Goal: Information Seeking & Learning: Understand process/instructions

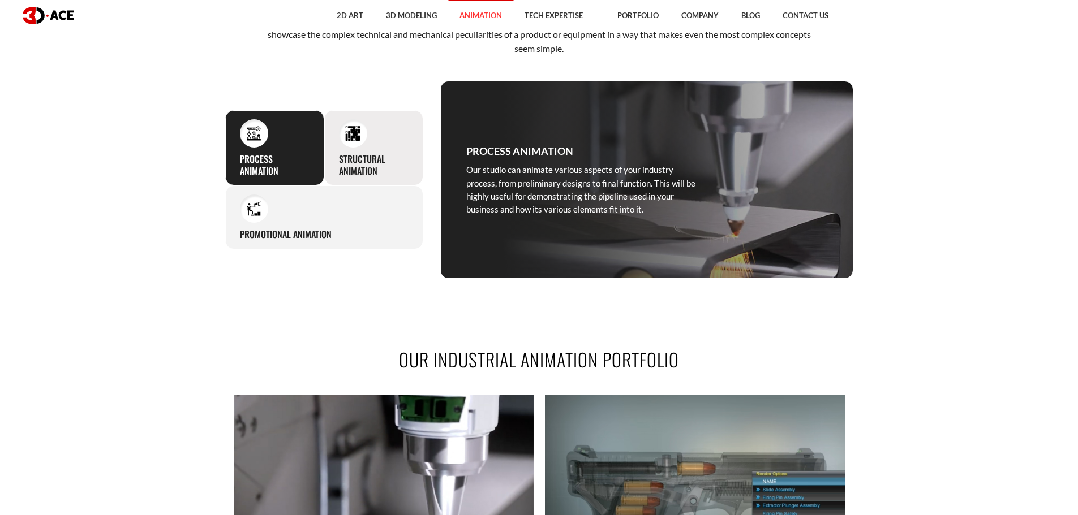
scroll to position [509, 0]
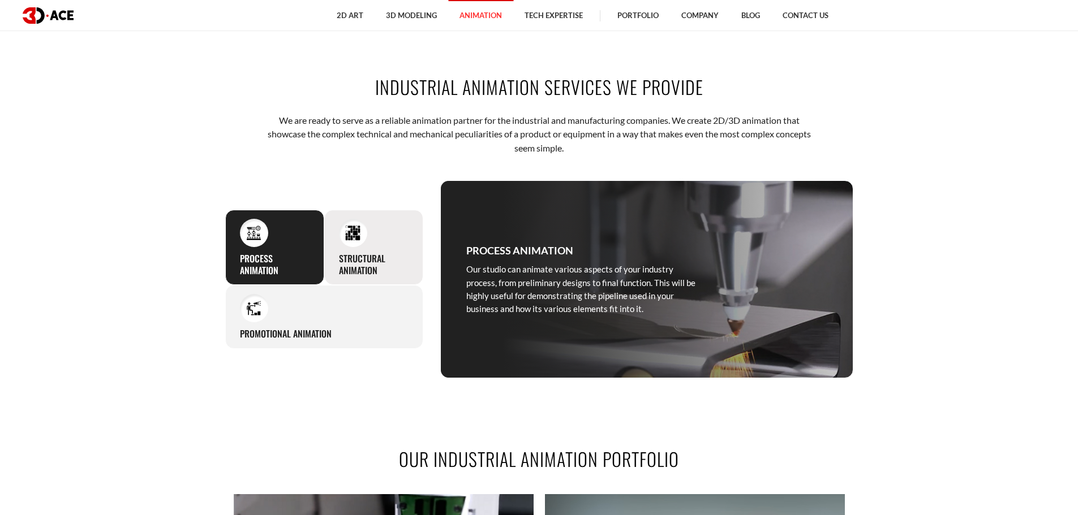
click at [372, 254] on h3 "Structural animation" at bounding box center [374, 265] width 70 height 24
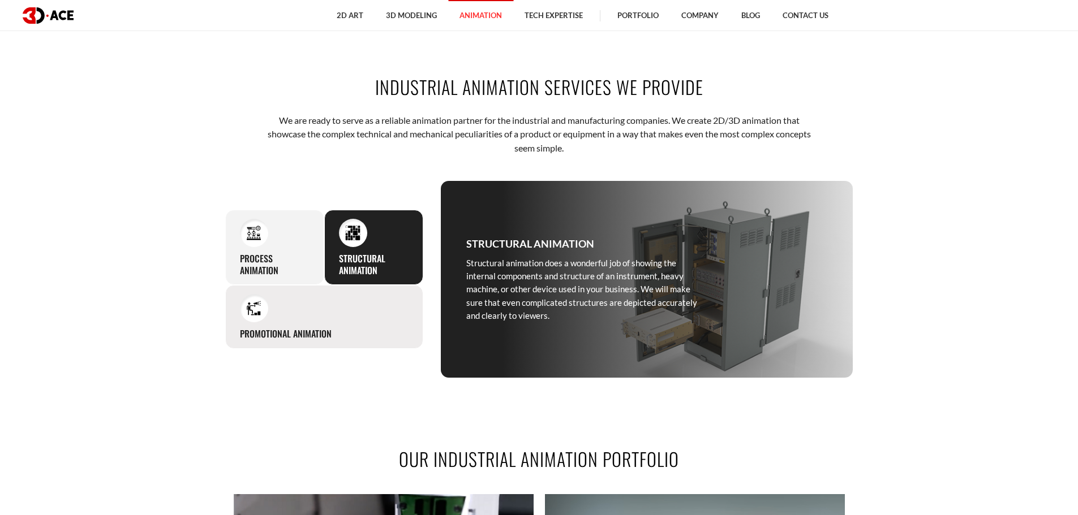
click at [372, 290] on div "Promotional animation If you ever need to show off any products, hardware, or s…" at bounding box center [324, 317] width 198 height 64
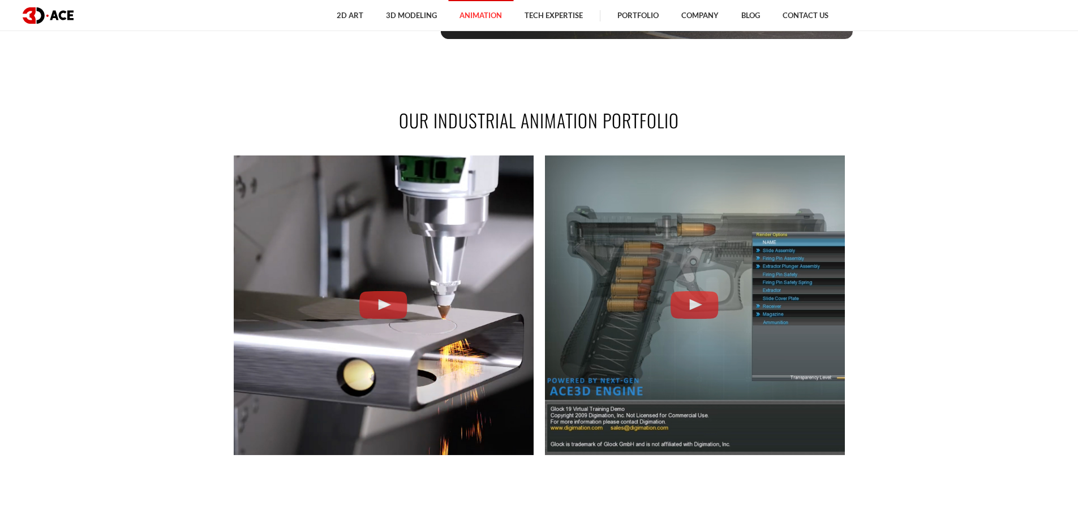
scroll to position [849, 0]
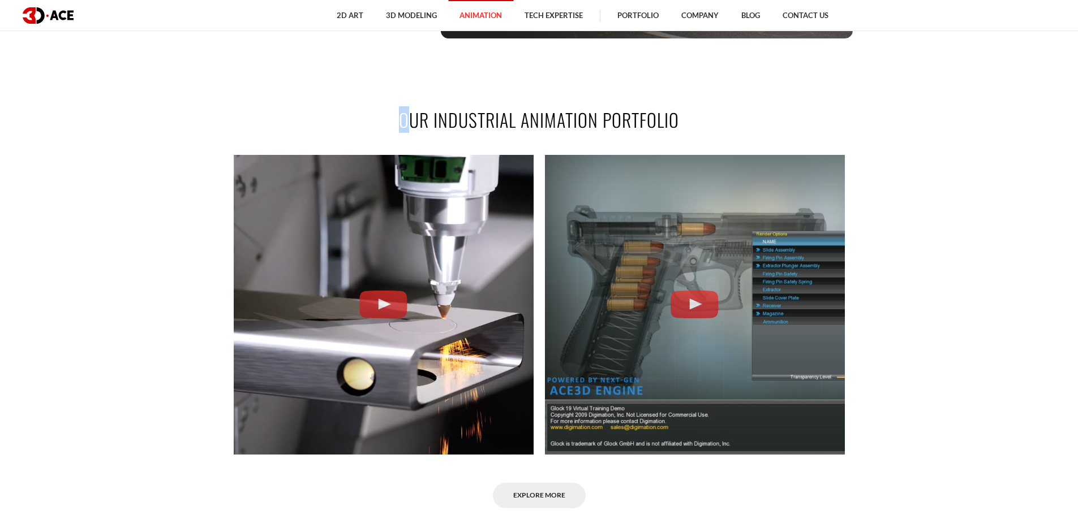
click at [558, 141] on div "Our Industrial Animation Portfolio Tube Laser Cutting Machine Glock Training Ex…" at bounding box center [539, 308] width 645 height 470
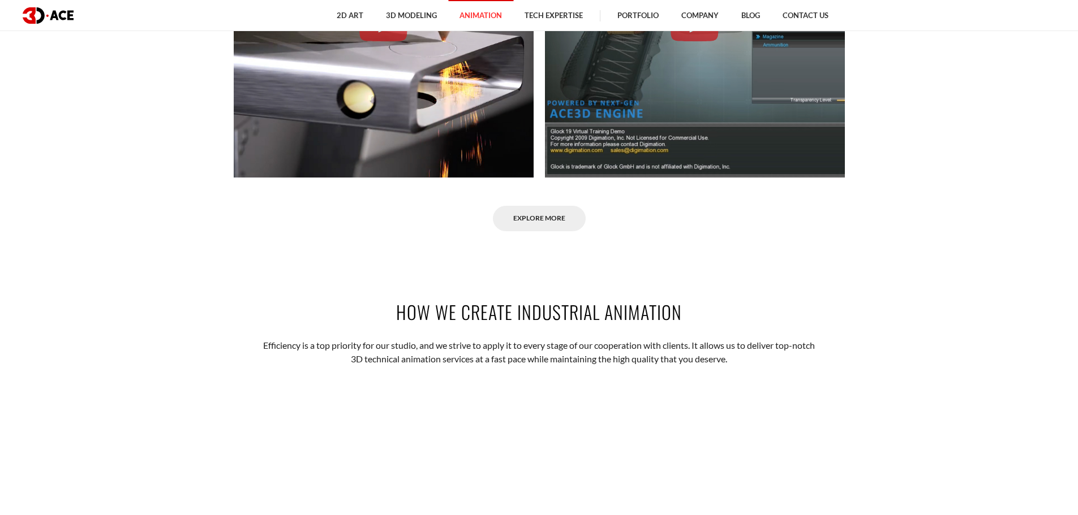
scroll to position [1245, 0]
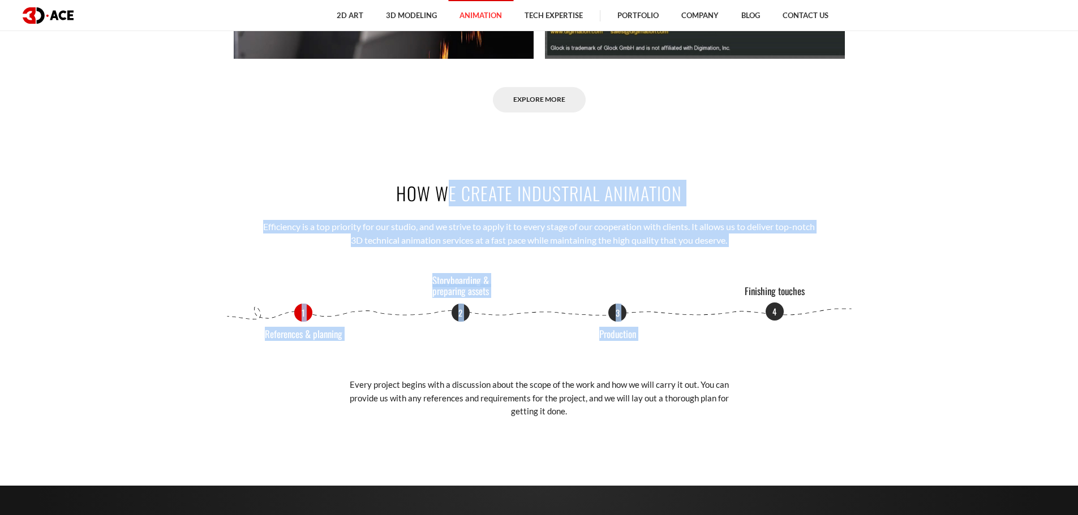
drag, startPoint x: 442, startPoint y: 206, endPoint x: 793, endPoint y: 296, distance: 362.6
click at [784, 277] on div "How we create industrial animation Efficiency is a top priority for our studio,…" at bounding box center [539, 300] width 645 height 306
click at [604, 288] on div "How we create industrial animation Efficiency is a top priority for our studio,…" at bounding box center [539, 300] width 645 height 306
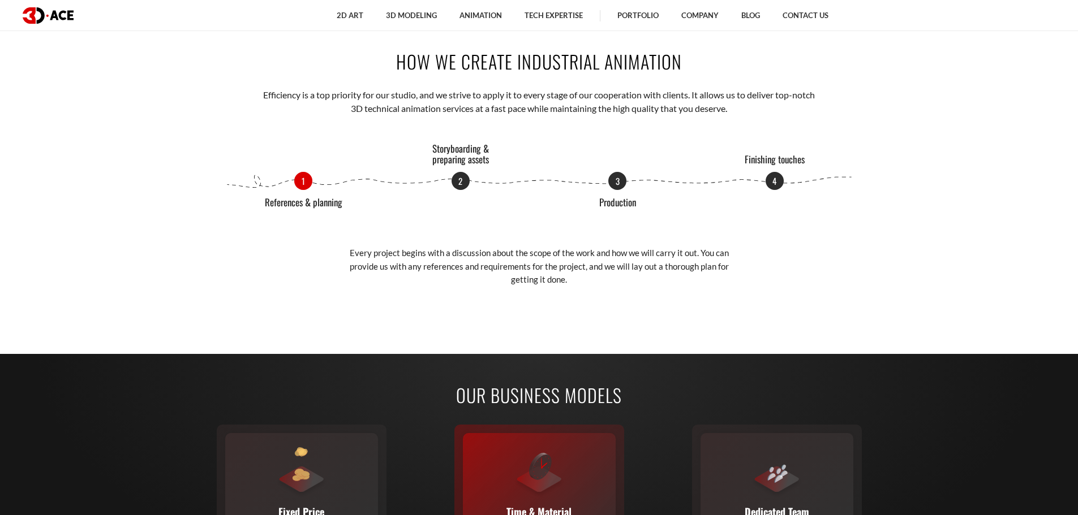
scroll to position [1284, 0]
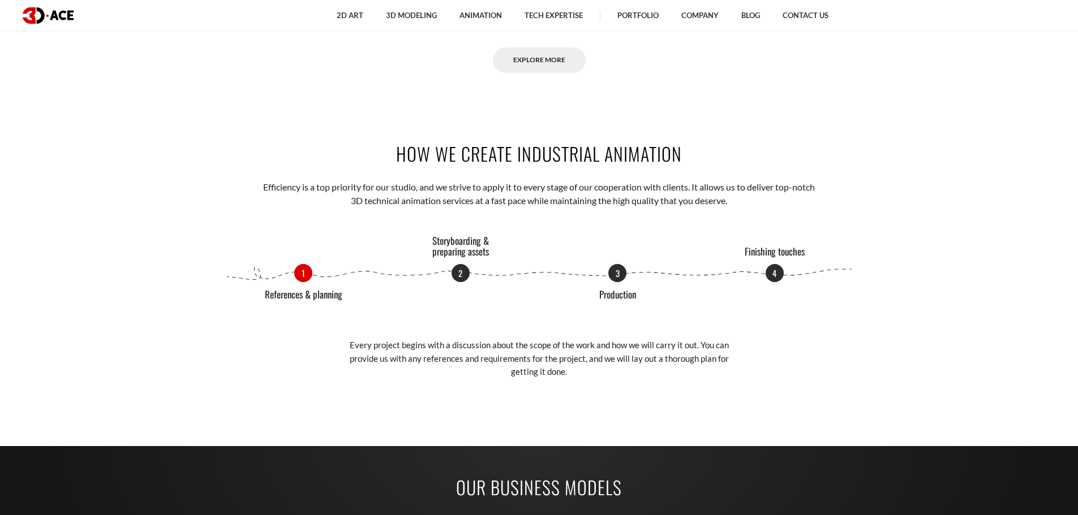
drag, startPoint x: 238, startPoint y: 282, endPoint x: 837, endPoint y: 286, distance: 599.6
click at [837, 286] on div "1 References & planning 2 Storyboarding & preparing assets 3 Production 4 Finis…" at bounding box center [539, 321] width 628 height 114
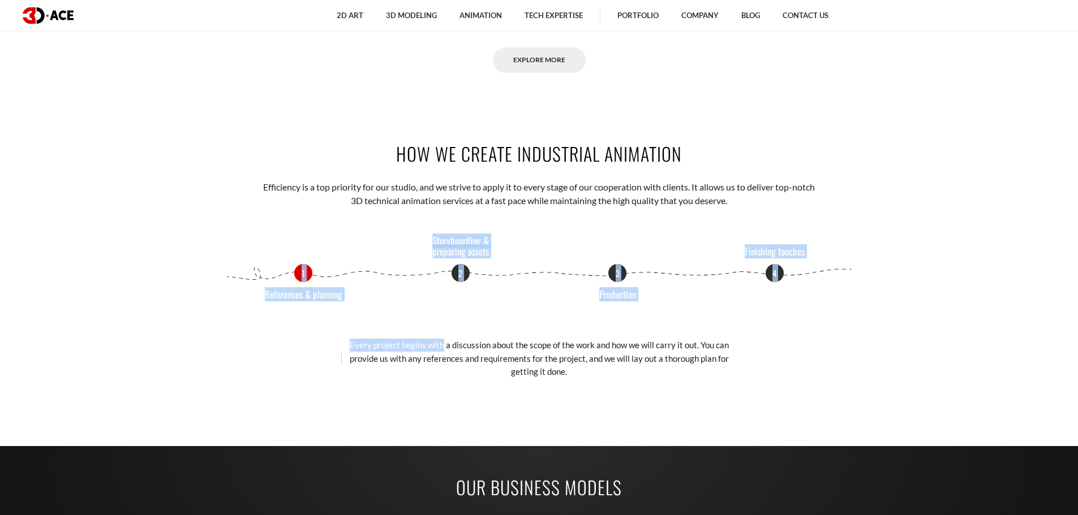
click at [740, 322] on div "1 References & planning 2 Storyboarding & preparing assets 3 Production 4 Finis…" at bounding box center [539, 321] width 628 height 114
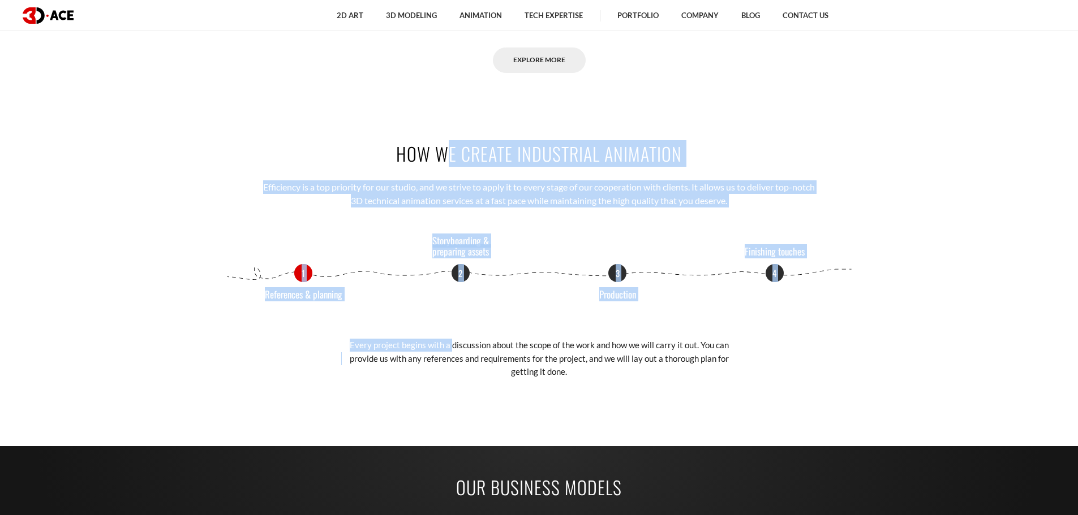
drag, startPoint x: 325, startPoint y: 134, endPoint x: 846, endPoint y: 340, distance: 560.4
click at [846, 340] on div "How we create industrial animation Efficiency is a top priority for our studio,…" at bounding box center [539, 260] width 645 height 306
click at [774, 315] on div "1 References & planning 2 Storyboarding & preparing assets 3 Production 4 Finis…" at bounding box center [539, 321] width 628 height 114
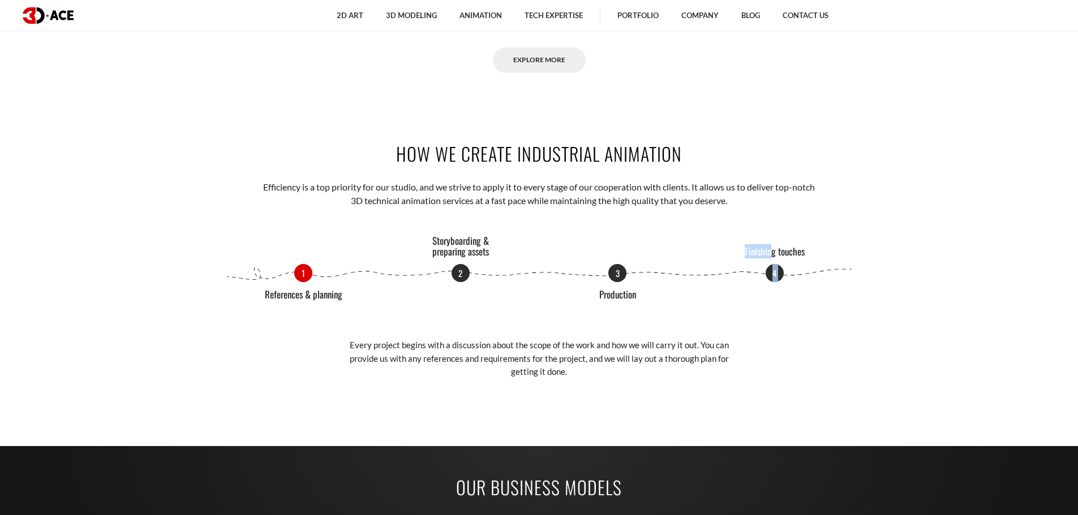
drag, startPoint x: 721, startPoint y: 249, endPoint x: 763, endPoint y: 240, distance: 42.3
click at [791, 248] on div "How we create industrial animation Efficiency is a top priority for our studio,…" at bounding box center [539, 260] width 645 height 306
drag, startPoint x: 393, startPoint y: 236, endPoint x: 545, endPoint y: 262, distance: 154.3
click at [545, 262] on div "How we create industrial animation Efficiency is a top priority for our studio,…" at bounding box center [539, 260] width 645 height 306
drag, startPoint x: 662, startPoint y: 284, endPoint x: 499, endPoint y: 288, distance: 163.5
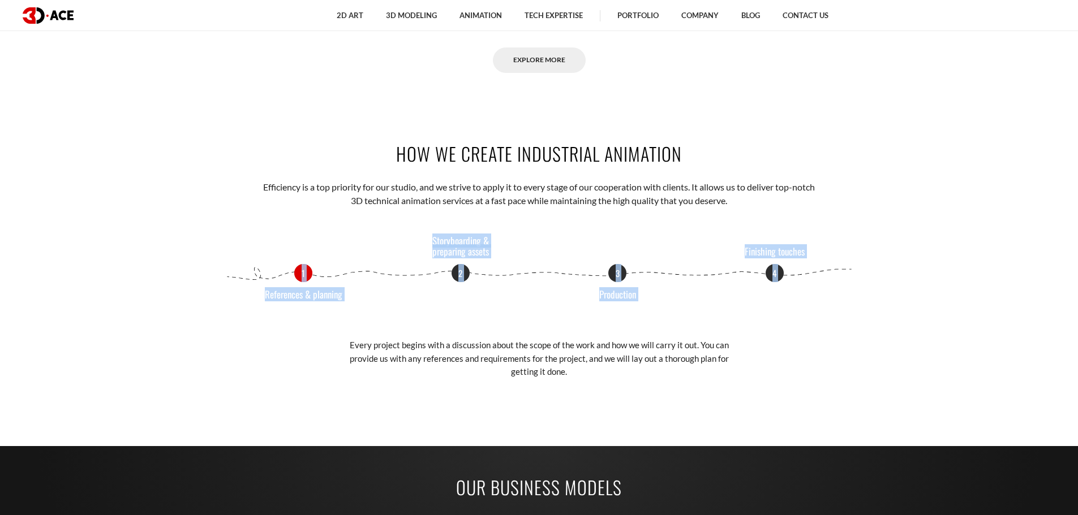
click at [499, 288] on div "1 References & planning 2 Storyboarding & preparing assets 3 Production 4 Finis…" at bounding box center [539, 321] width 628 height 114
click at [247, 311] on div "1 References & planning 2 Storyboarding & preparing assets 3 Production 4 Finis…" at bounding box center [539, 321] width 628 height 114
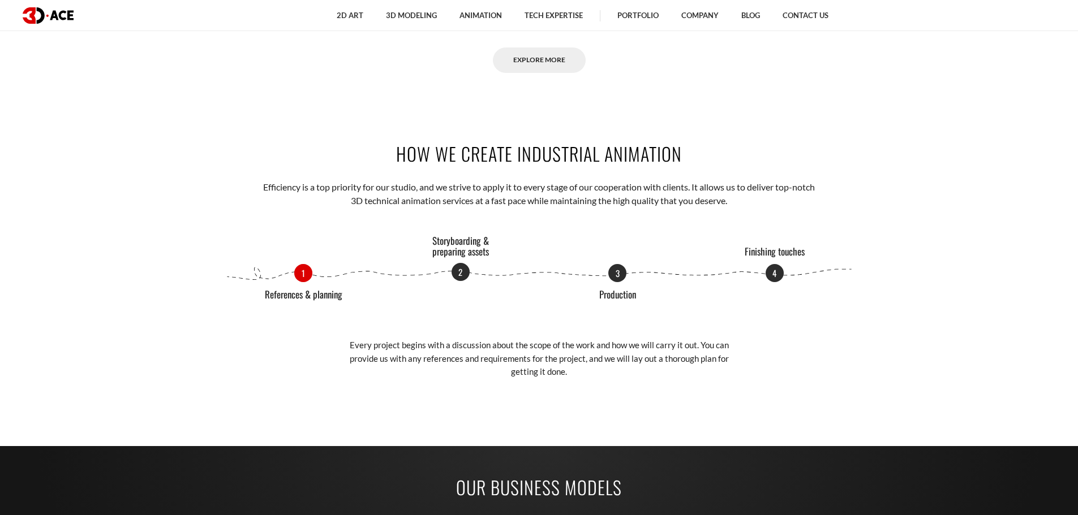
click at [462, 272] on p "2" at bounding box center [460, 272] width 18 height 18
click at [300, 279] on p "1" at bounding box center [303, 272] width 18 height 18
